Goal: Use online tool/utility: Use online tool/utility

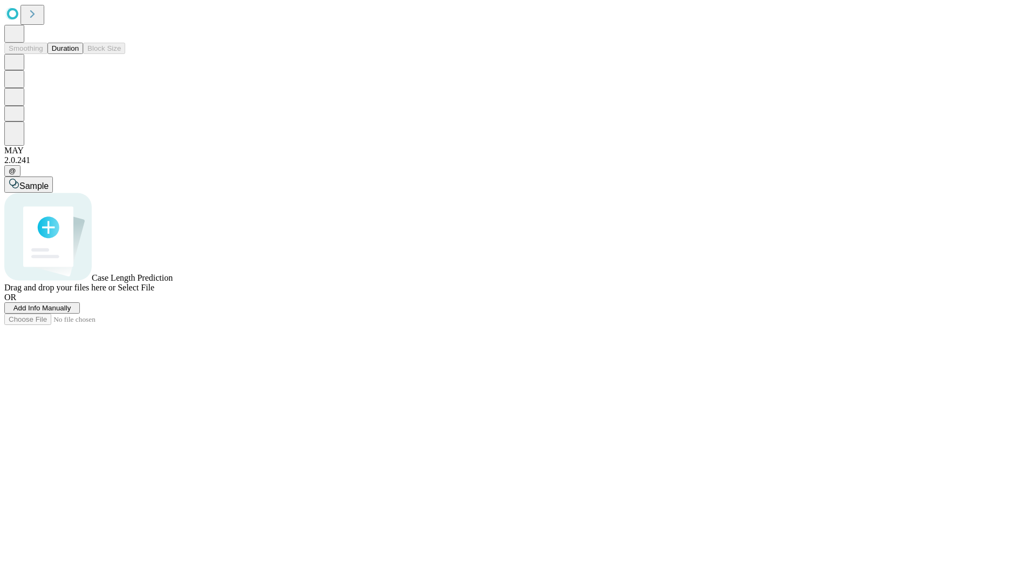
click at [79, 54] on button "Duration" at bounding box center [66, 48] width 36 height 11
click at [154, 292] on span "Select File" at bounding box center [136, 287] width 37 height 9
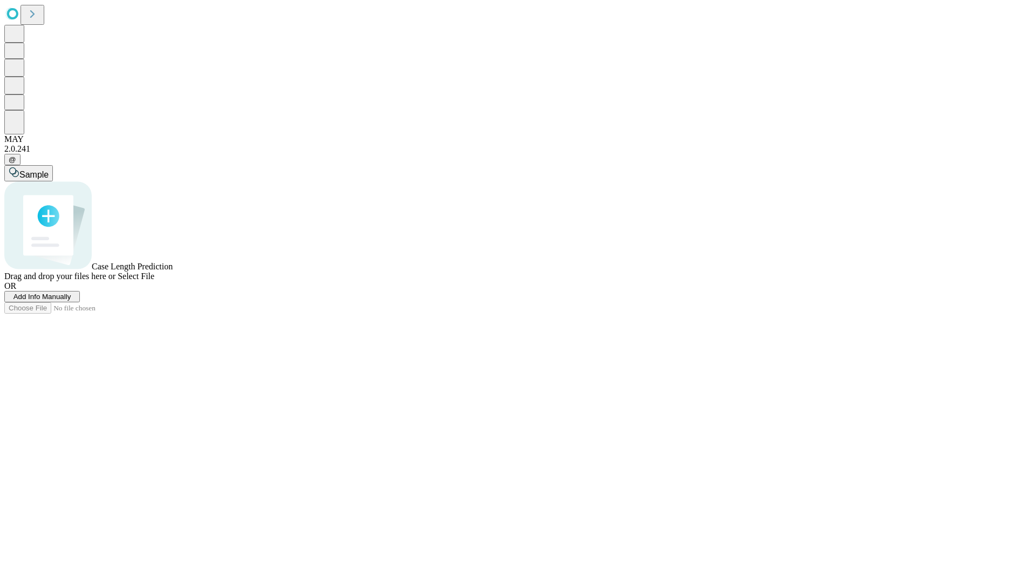
click at [154, 281] on span "Select File" at bounding box center [136, 276] width 37 height 9
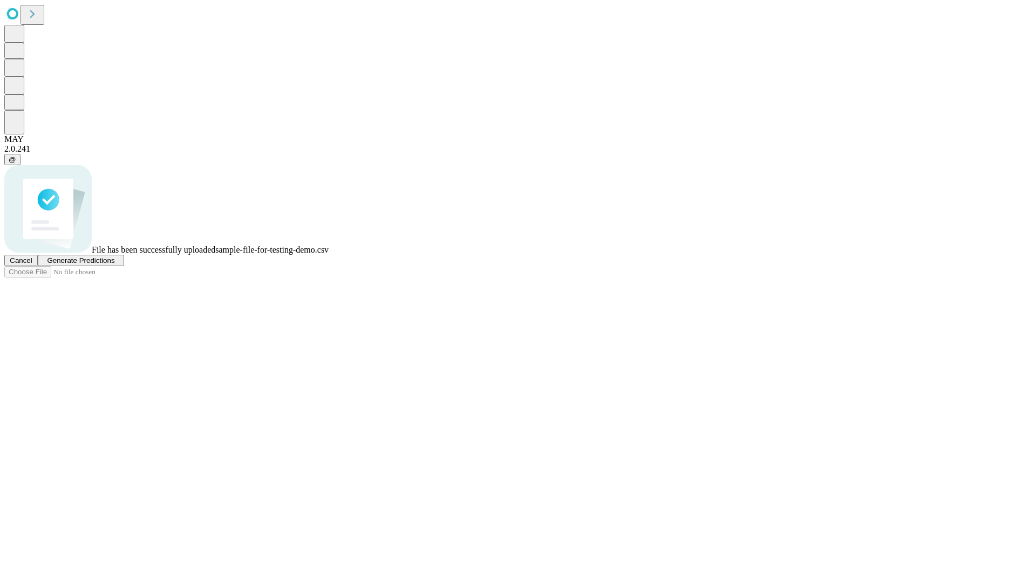
click at [114, 264] on span "Generate Predictions" at bounding box center [80, 260] width 67 height 8
